Goal: Information Seeking & Learning: Learn about a topic

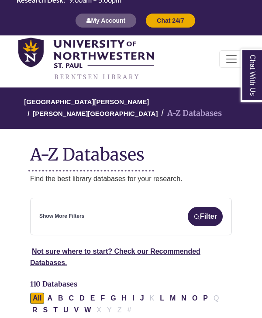
scroll to position [11, 0]
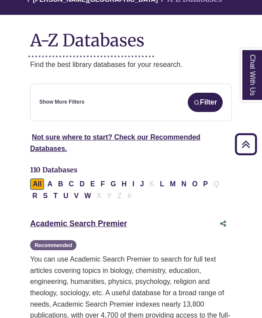
click at [210, 100] on button "Filter" at bounding box center [205, 102] width 35 height 19
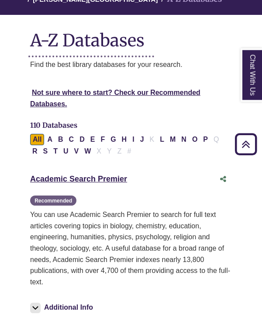
scroll to position [126, 0]
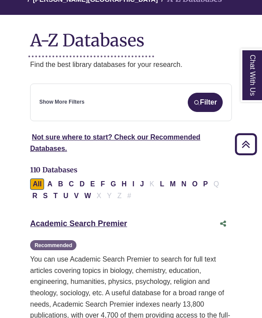
click at [245, 150] on icon "Back to Top" at bounding box center [246, 144] width 28 height 28
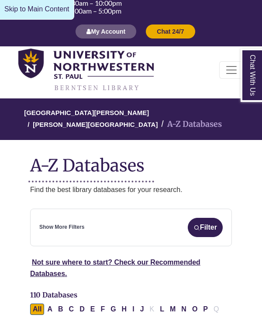
scroll to position [0, 0]
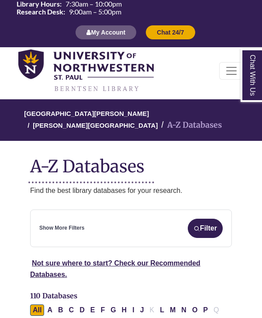
click at [202, 227] on button "Filter" at bounding box center [205, 228] width 35 height 19
click at [210, 231] on button "Filter" at bounding box center [205, 228] width 35 height 19
click at [73, 237] on div "Show More Filters Filter" at bounding box center [131, 228] width 184 height 19
click at [66, 227] on link "Show More Filters" at bounding box center [61, 228] width 45 height 8
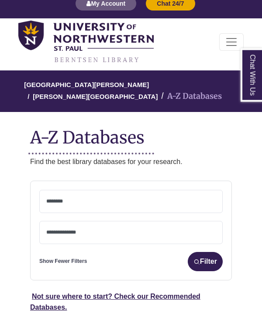
scroll to position [29, 0]
click at [154, 199] on textarea "Search" at bounding box center [131, 202] width 170 height 7
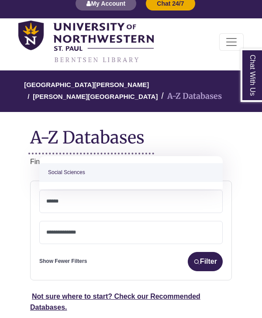
type textarea "******"
select select "******"
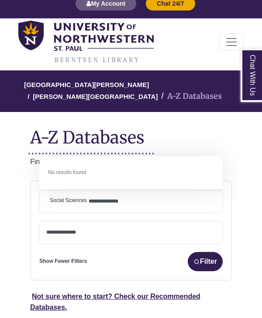
type textarea "**********"
click at [205, 265] on button "Filter" at bounding box center [205, 261] width 35 height 19
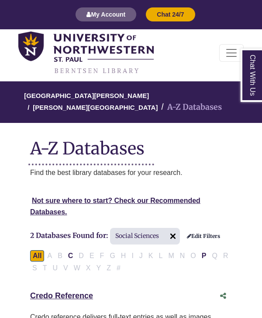
scroll to position [8, 0]
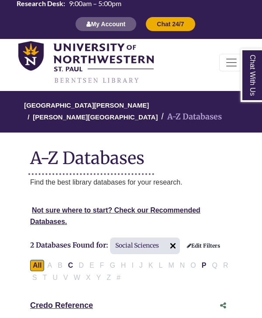
click at [206, 245] on link "Edit Filters" at bounding box center [203, 246] width 33 height 6
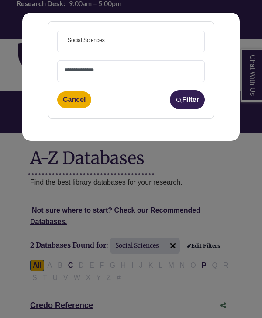
click at [140, 44] on span "× Social Sciences" at bounding box center [131, 41] width 134 height 21
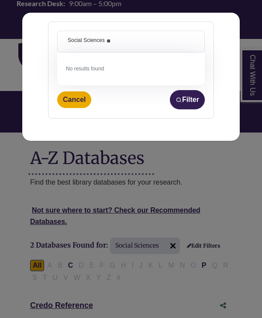
type textarea "*"
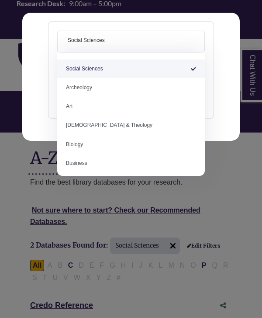
select select "Database Subject Filter"
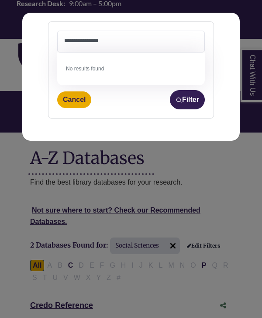
type textarea "**********"
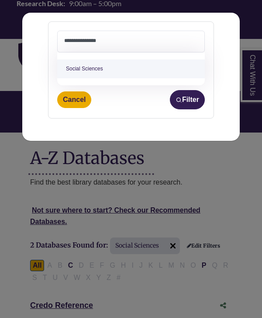
select select "******"
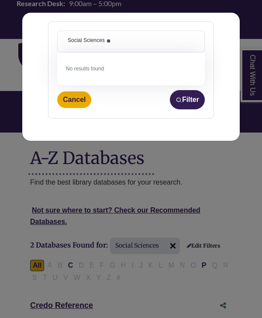
type textarea "*"
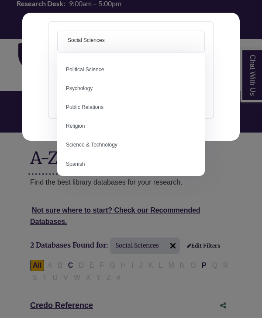
scroll to position [699, 0]
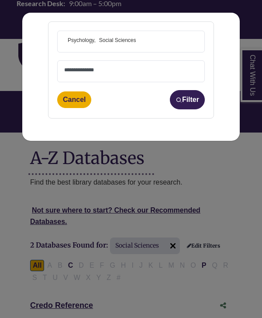
click at [177, 42] on span "× Psychology × Social Sciences" at bounding box center [131, 41] width 134 height 21
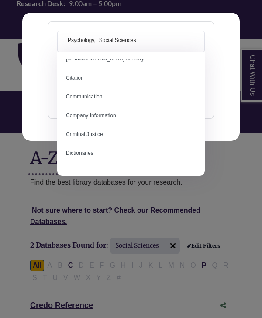
scroll to position [182, 0]
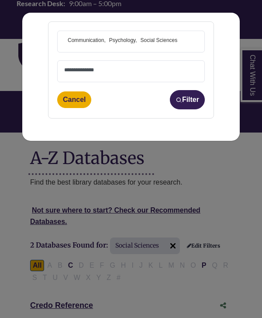
select select "*****"
click at [188, 42] on span "× Communication × Psychology × Social Sciences" at bounding box center [131, 41] width 134 height 21
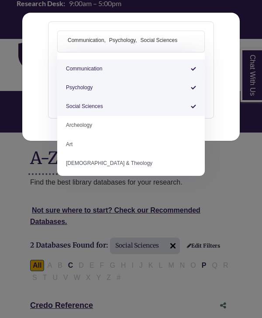
scroll to position [0, 0]
click at [247, 111] on div "**********" at bounding box center [131, 159] width 262 height 318
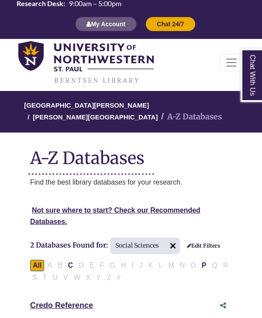
click at [206, 244] on link "Edit Filters" at bounding box center [203, 246] width 33 height 6
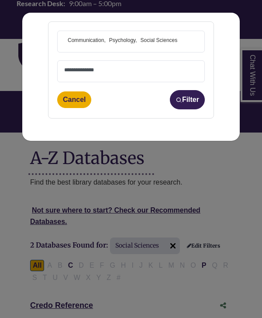
click at [188, 105] on button "Filter" at bounding box center [187, 99] width 35 height 19
select select "Database Types Filter"
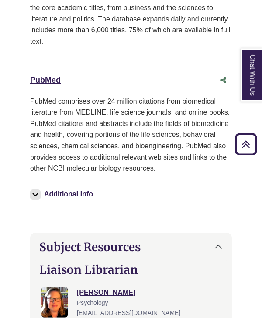
scroll to position [1158, 0]
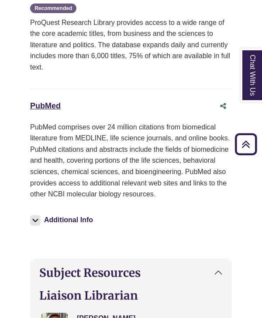
click at [35, 215] on img at bounding box center [35, 220] width 10 height 10
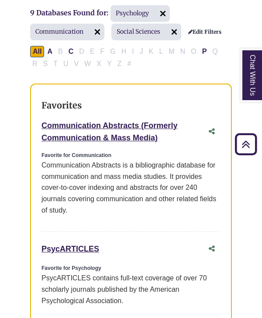
scroll to position [240, 0]
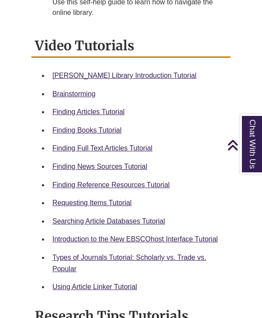
scroll to position [416, 0]
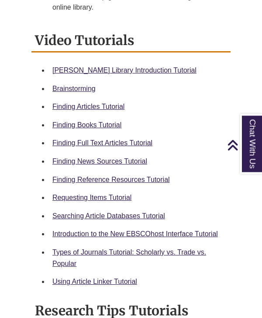
click at [66, 213] on link "Searching Article Databases Tutorial" at bounding box center [108, 216] width 113 height 7
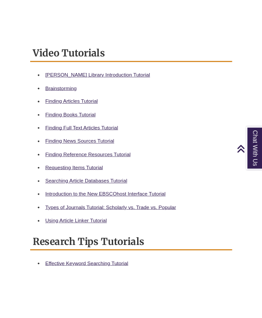
scroll to position [474, 0]
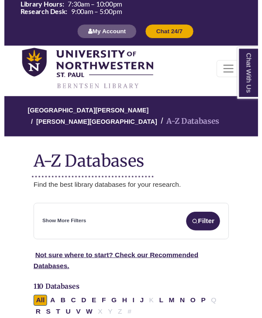
scroll to position [10, 0]
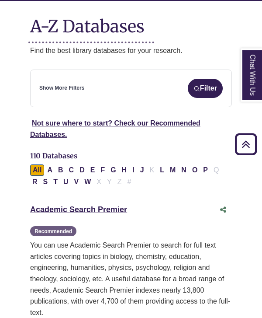
scroll to position [141, 0]
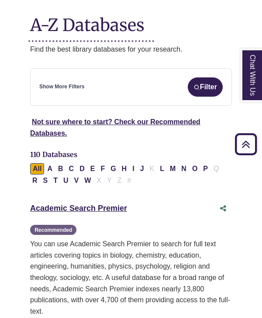
click at [47, 210] on link "Academic Search Premier This link opens in a new window" at bounding box center [78, 208] width 97 height 9
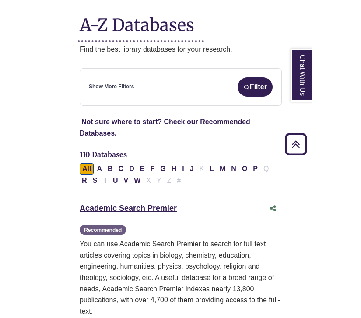
scroll to position [104, 0]
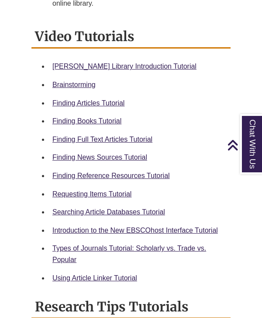
scroll to position [418, 0]
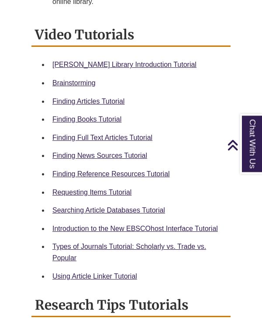
click at [134, 134] on link "Finding Full Text Articles Tutorial" at bounding box center [102, 137] width 100 height 7
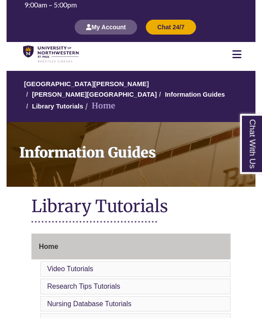
scroll to position [47, 0]
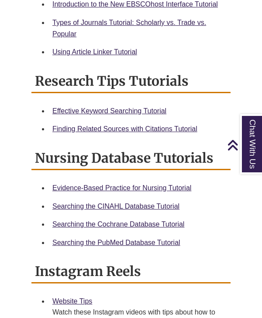
scroll to position [642, 0]
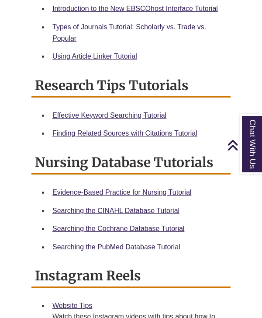
click at [128, 52] on link "Using Article Linker Tutorial" at bounding box center [94, 55] width 85 height 7
